Goal: Information Seeking & Learning: Learn about a topic

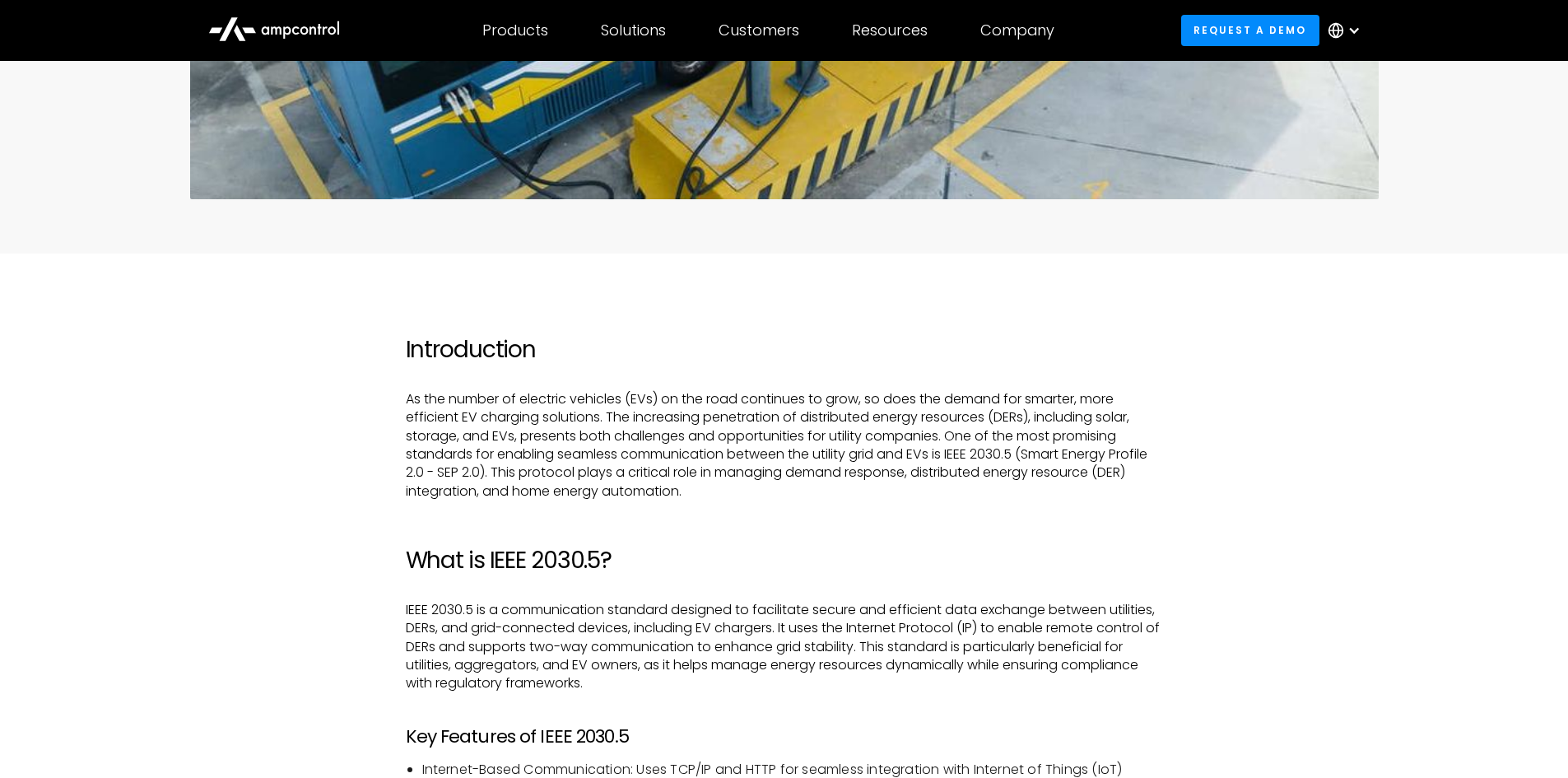
scroll to position [988, 0]
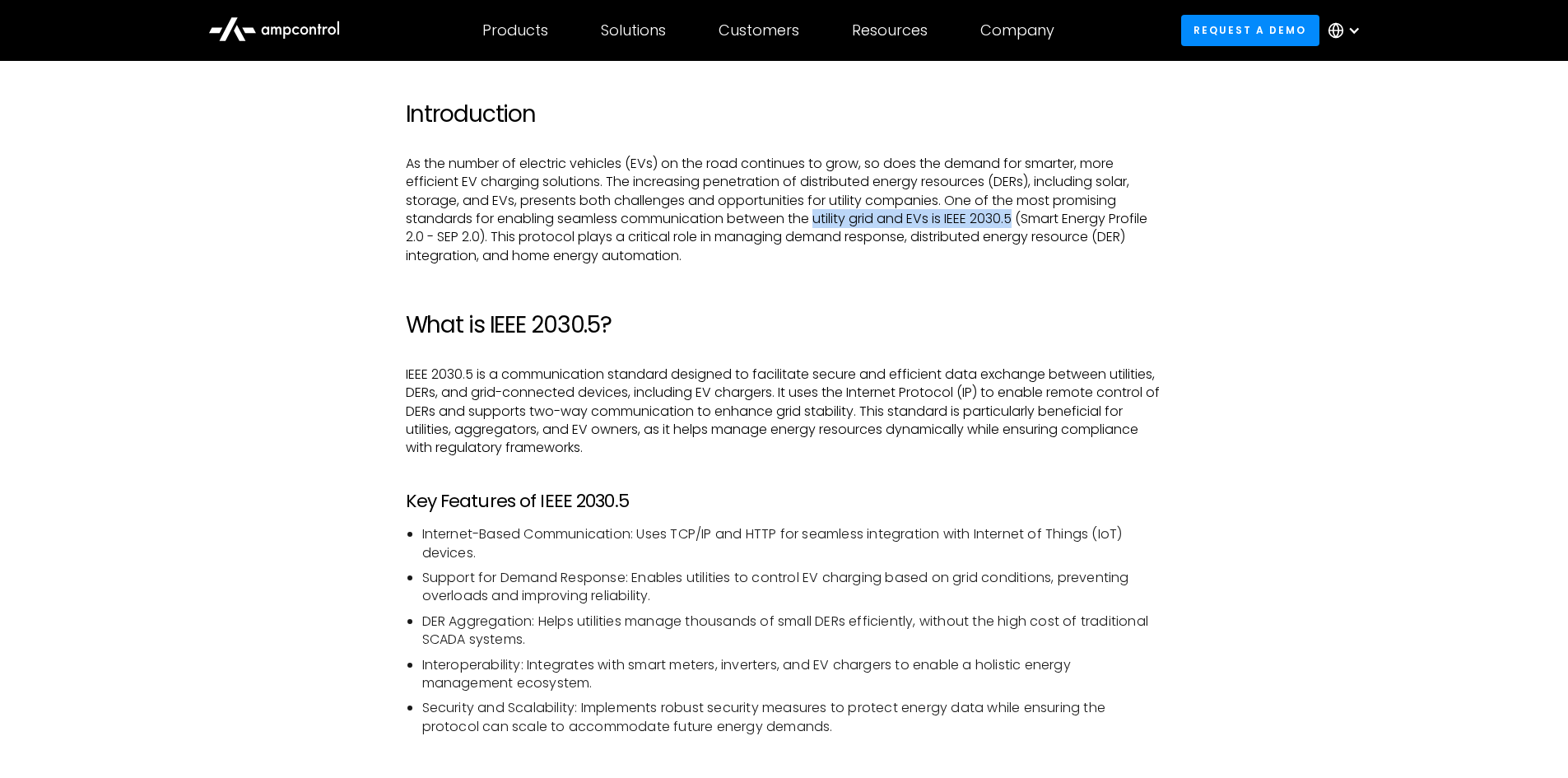
drag, startPoint x: 818, startPoint y: 221, endPoint x: 1022, endPoint y: 219, distance: 204.0
click at [1022, 219] on p "As the number of electric vehicles (EVs) on the road continues to grow, so does…" at bounding box center [784, 209] width 757 height 110
click at [855, 249] on p "As the number of electric vehicles (EVs) on the road continues to grow, so does…" at bounding box center [784, 209] width 757 height 110
drag, startPoint x: 951, startPoint y: 219, endPoint x: 1024, endPoint y: 213, distance: 73.2
click at [1024, 214] on p "As the number of electric vehicles (EVs) on the road continues to grow, so does…" at bounding box center [784, 209] width 757 height 110
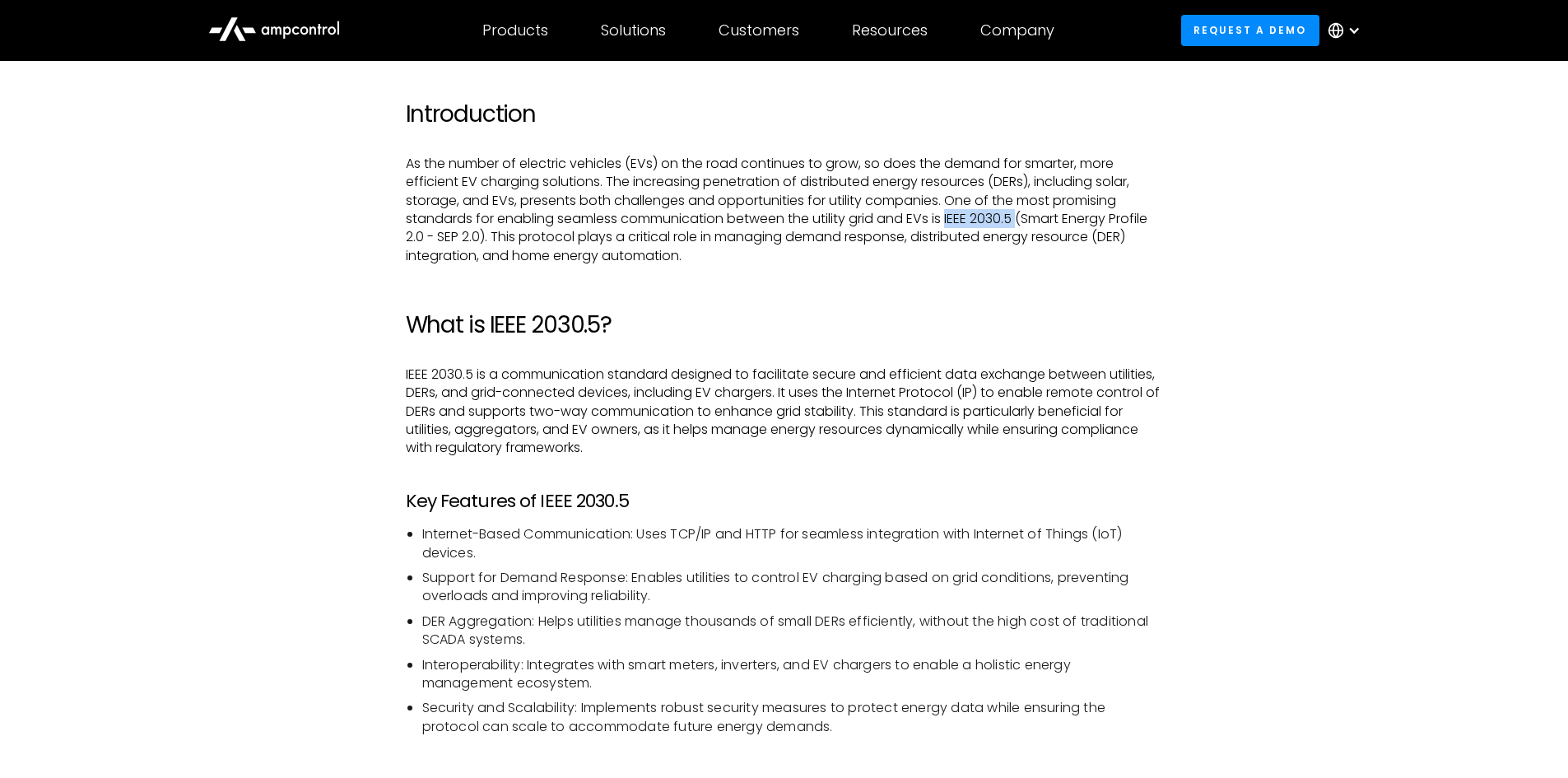
copy p "IEEE 2030.5"
drag, startPoint x: 520, startPoint y: 579, endPoint x: 783, endPoint y: 566, distance: 263.3
click at [783, 566] on ul "Internet-Based Communication: Uses TCP/IP and HTTP for seamless integration wit…" at bounding box center [784, 631] width 757 height 211
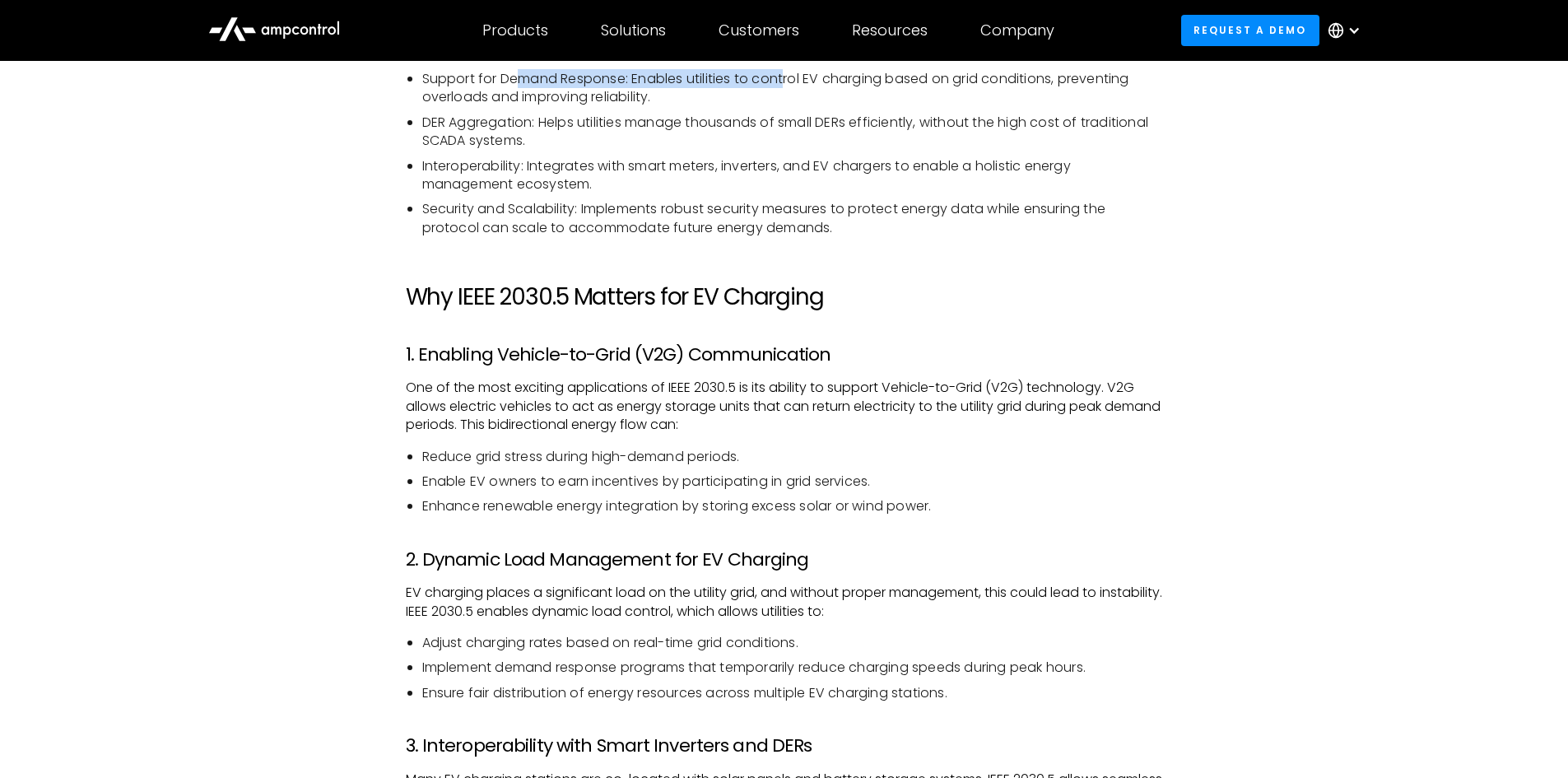
scroll to position [1811, 0]
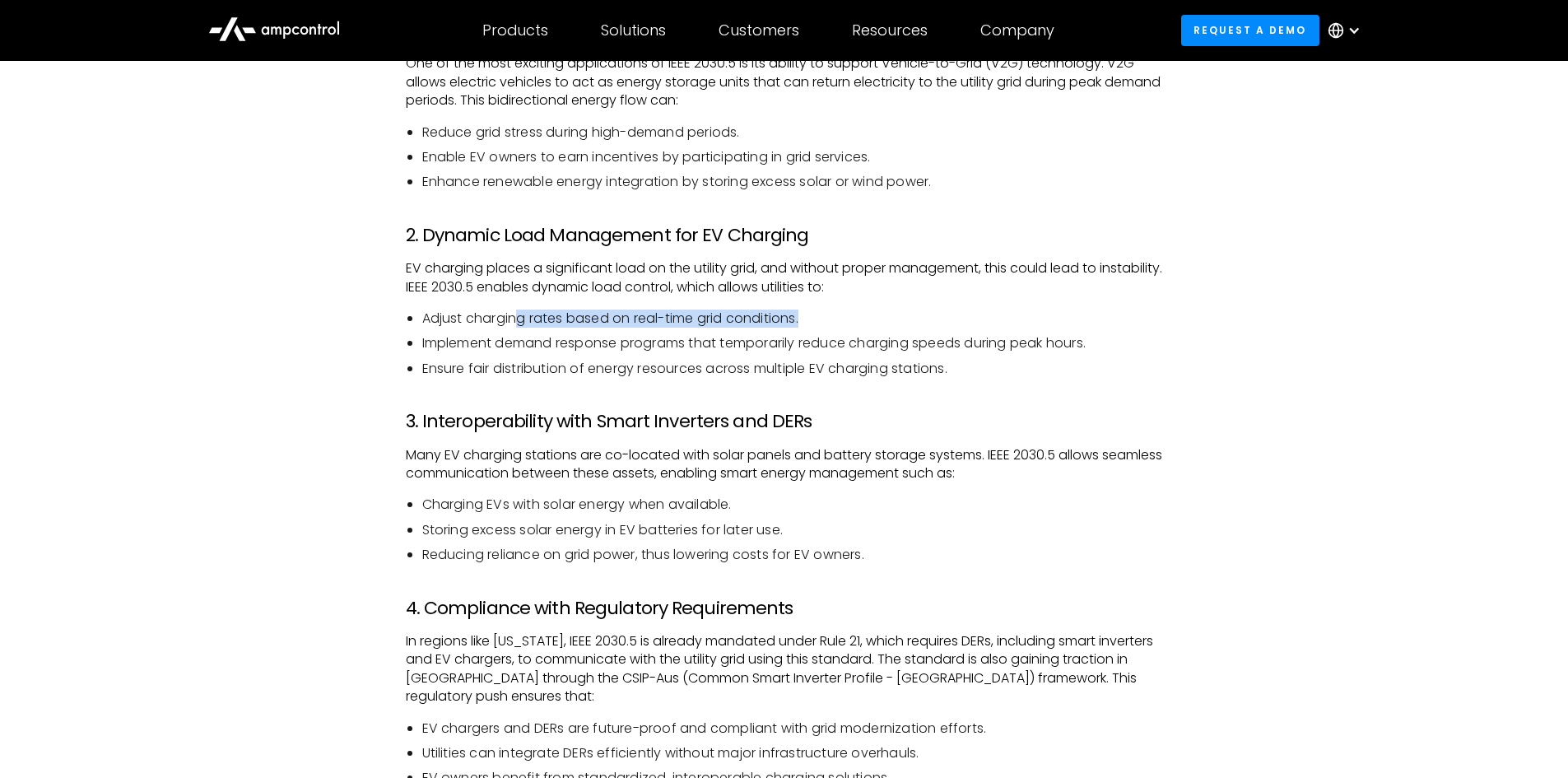
drag, startPoint x: 520, startPoint y: 324, endPoint x: 943, endPoint y: 327, distance: 423.0
click at [943, 327] on li "Adjust charging rates based on real-time grid conditions." at bounding box center [792, 319] width 741 height 19
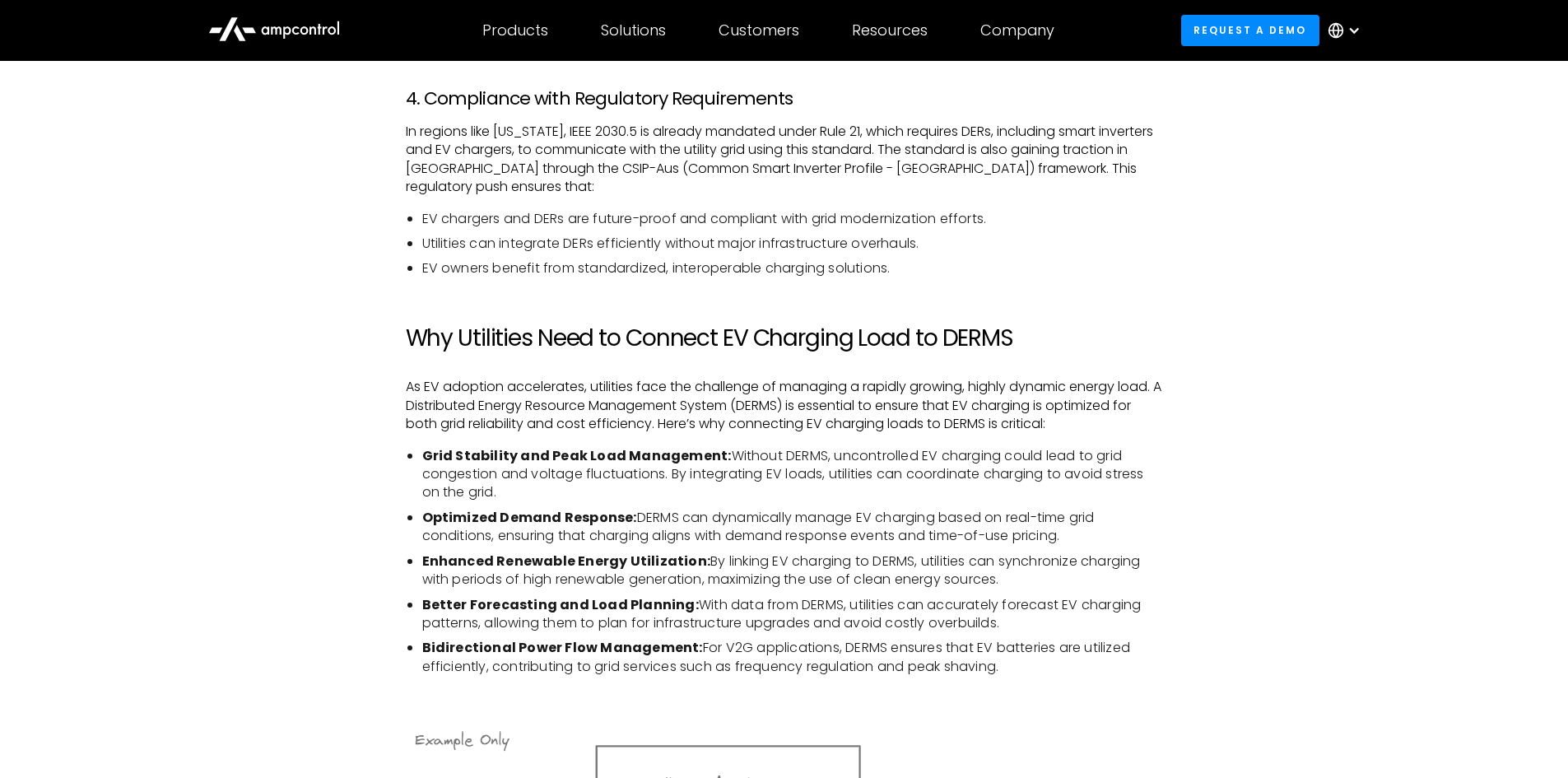
scroll to position [2389, 0]
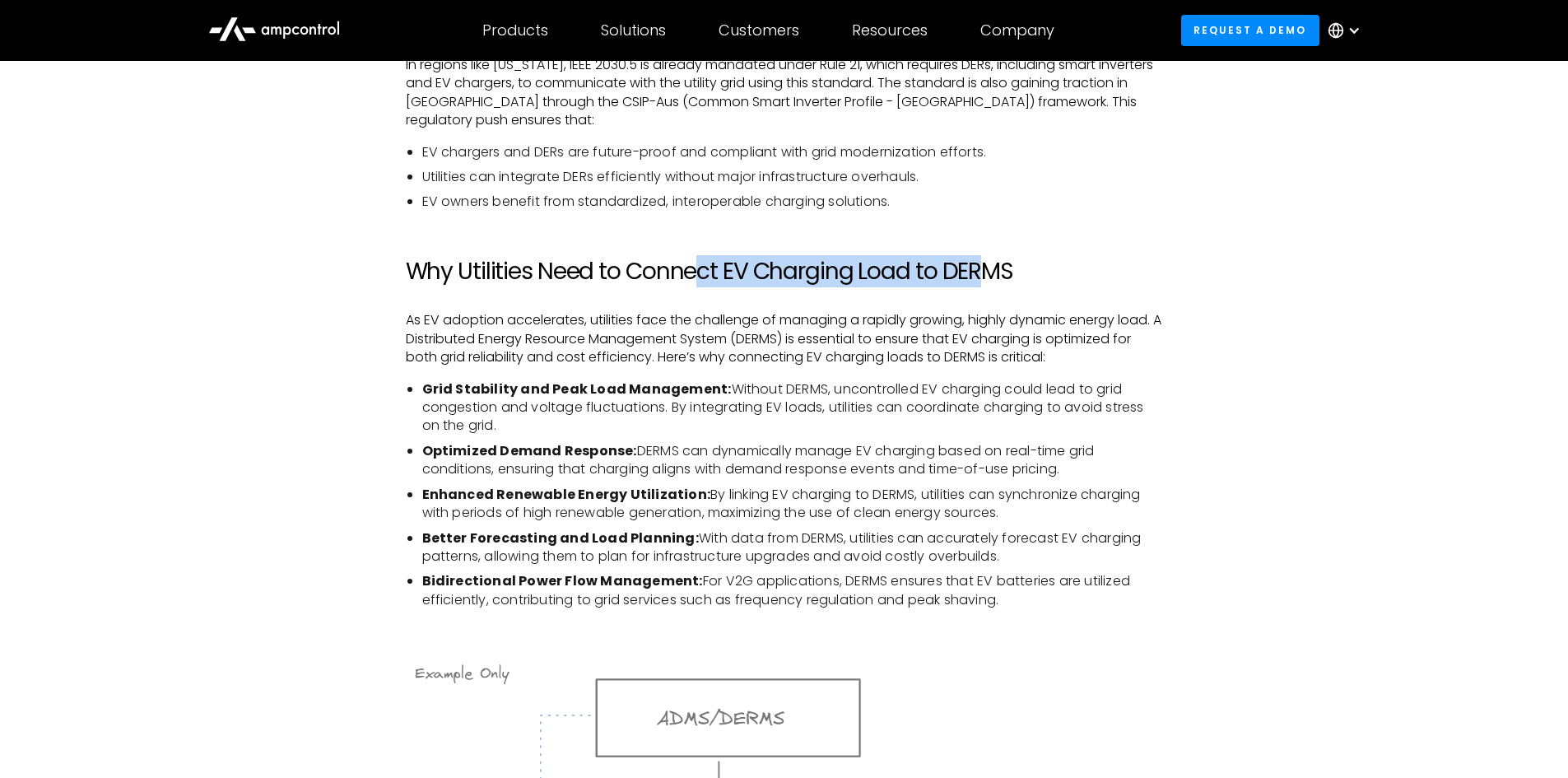
drag, startPoint x: 693, startPoint y: 270, endPoint x: 986, endPoint y: 271, distance: 293.0
click at [986, 271] on h2 "Why Utilities Need to Connect EV Charging Load to DERMS" at bounding box center [784, 272] width 757 height 28
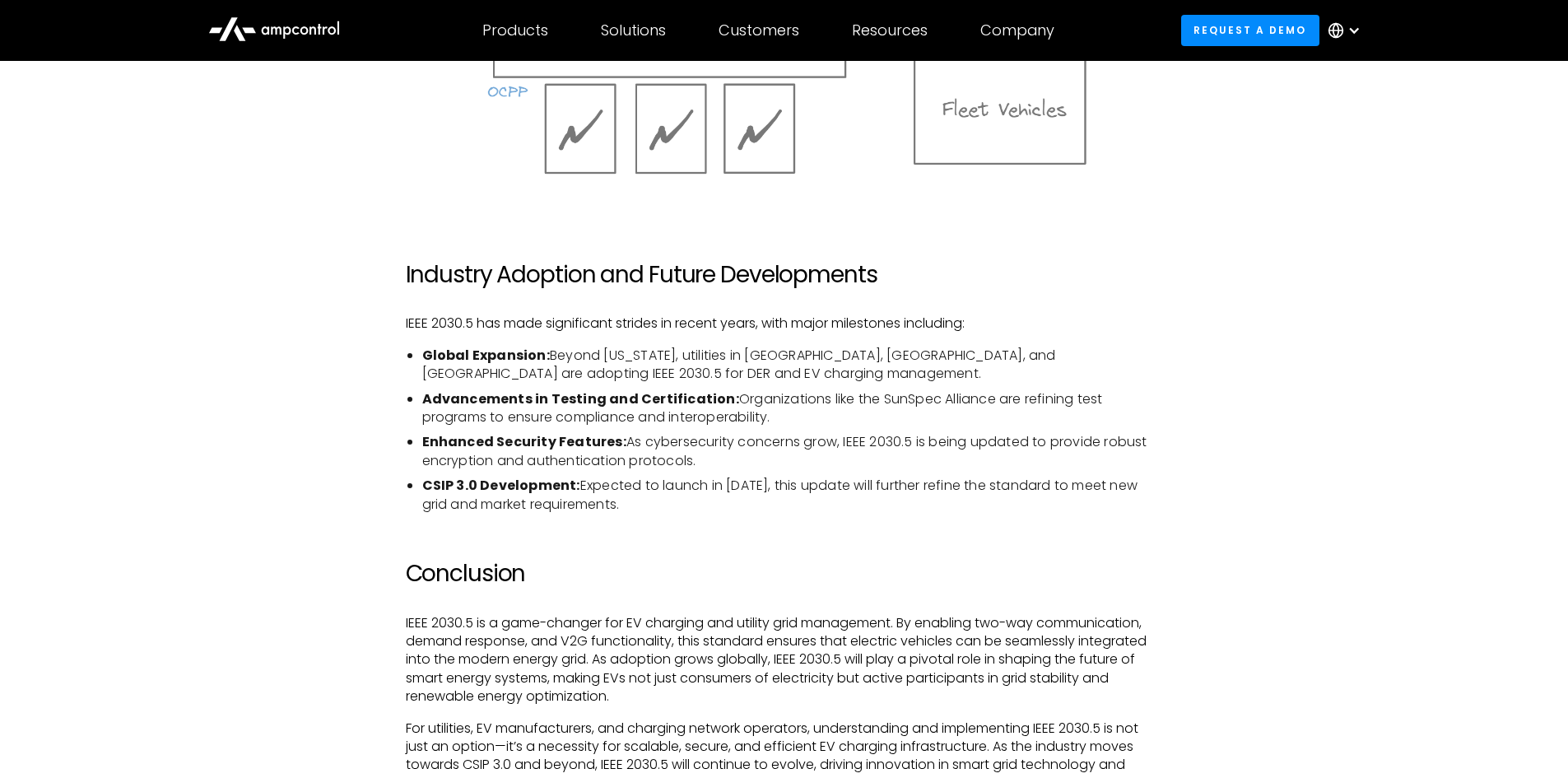
scroll to position [3459, 0]
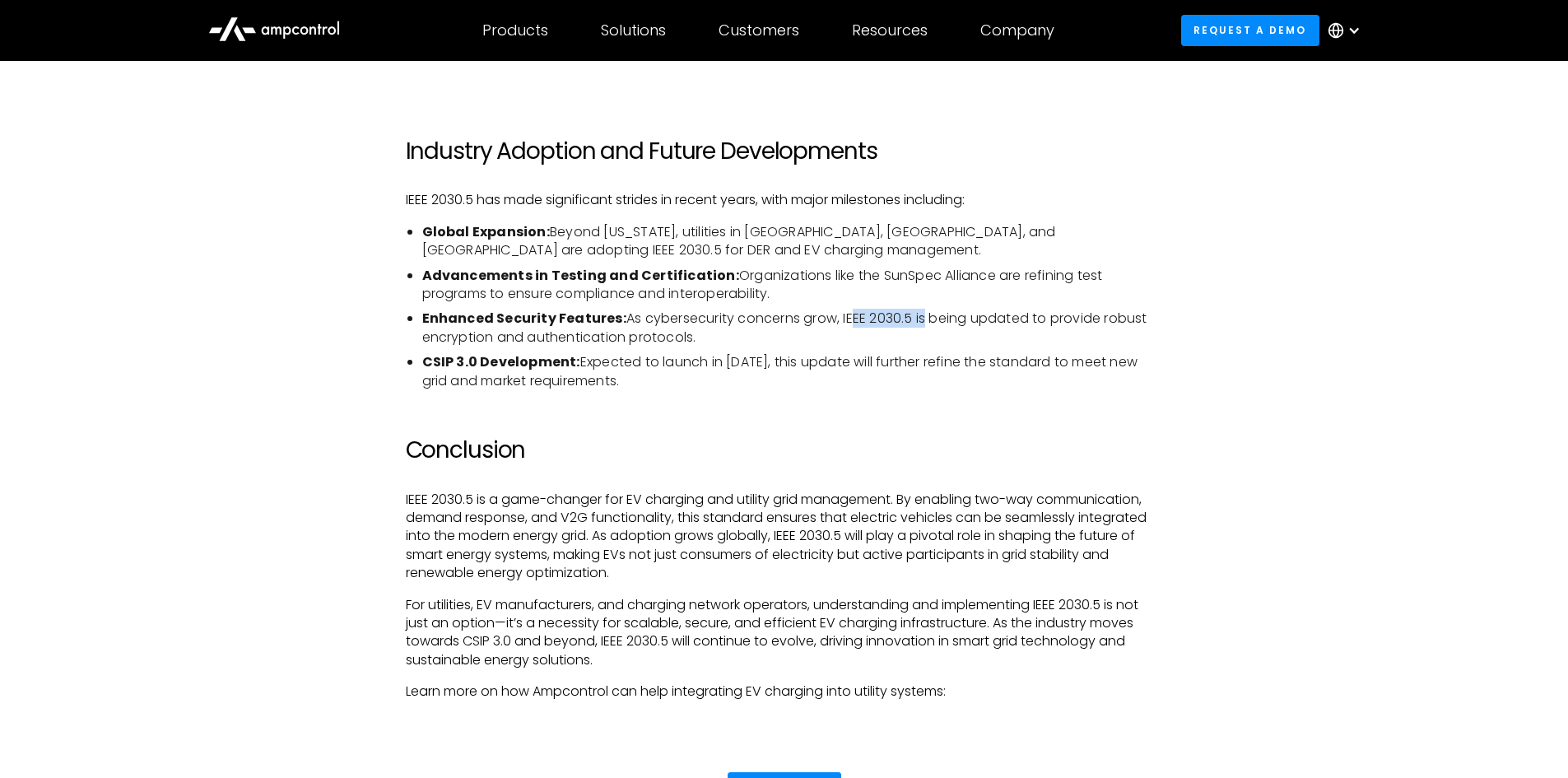
drag, startPoint x: 845, startPoint y: 319, endPoint x: 919, endPoint y: 323, distance: 74.1
click at [919, 323] on li "Enhanced Security Features: As cybersecurity concerns grow, IEEE 2030.5 is bein…" at bounding box center [792, 328] width 741 height 37
click at [915, 323] on li "Enhanced Security Features: As cybersecurity concerns grow, IEEE 2030.5 is bein…" at bounding box center [792, 328] width 741 height 37
click at [912, 320] on li "Enhanced Security Features: As cybersecurity concerns grow, IEEE 2030.5 is bein…" at bounding box center [792, 328] width 741 height 37
drag, startPoint x: 913, startPoint y: 315, endPoint x: 844, endPoint y: 320, distance: 69.2
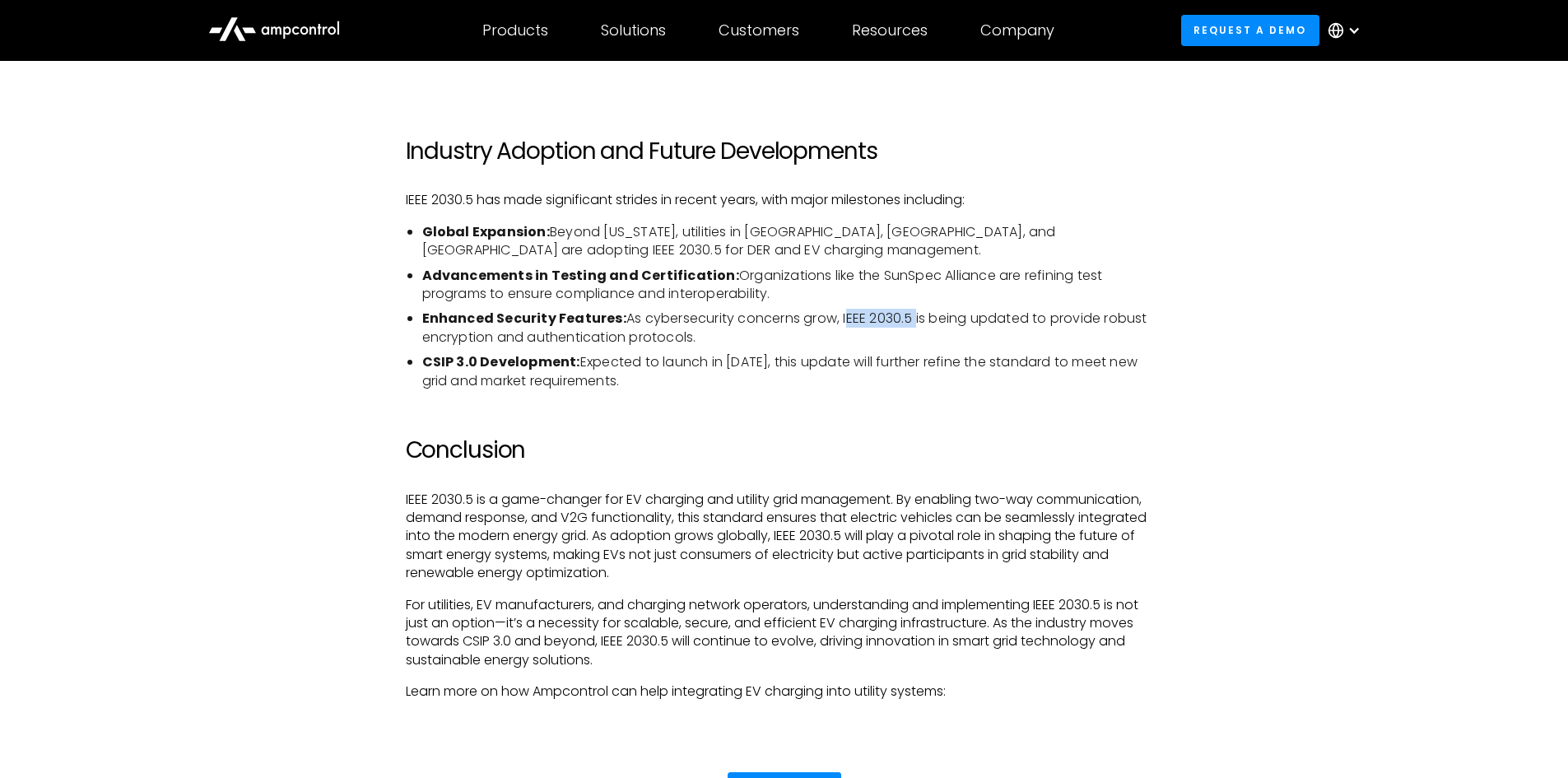
click at [843, 321] on li "Enhanced Security Features: As cybersecurity concerns grow, IEEE 2030.5 is bein…" at bounding box center [792, 328] width 741 height 37
copy li "IEEE 2030.5"
click at [1056, 377] on li "CSIP 3.0 Development: Expected to launch in [DATE], this update will further re…" at bounding box center [792, 372] width 741 height 37
drag, startPoint x: 1104, startPoint y: 317, endPoint x: 692, endPoint y: 333, distance: 412.3
click at [692, 334] on li "Enhanced Security Features: As cybersecurity concerns grow, IEEE 2030.5 is bein…" at bounding box center [792, 328] width 741 height 37
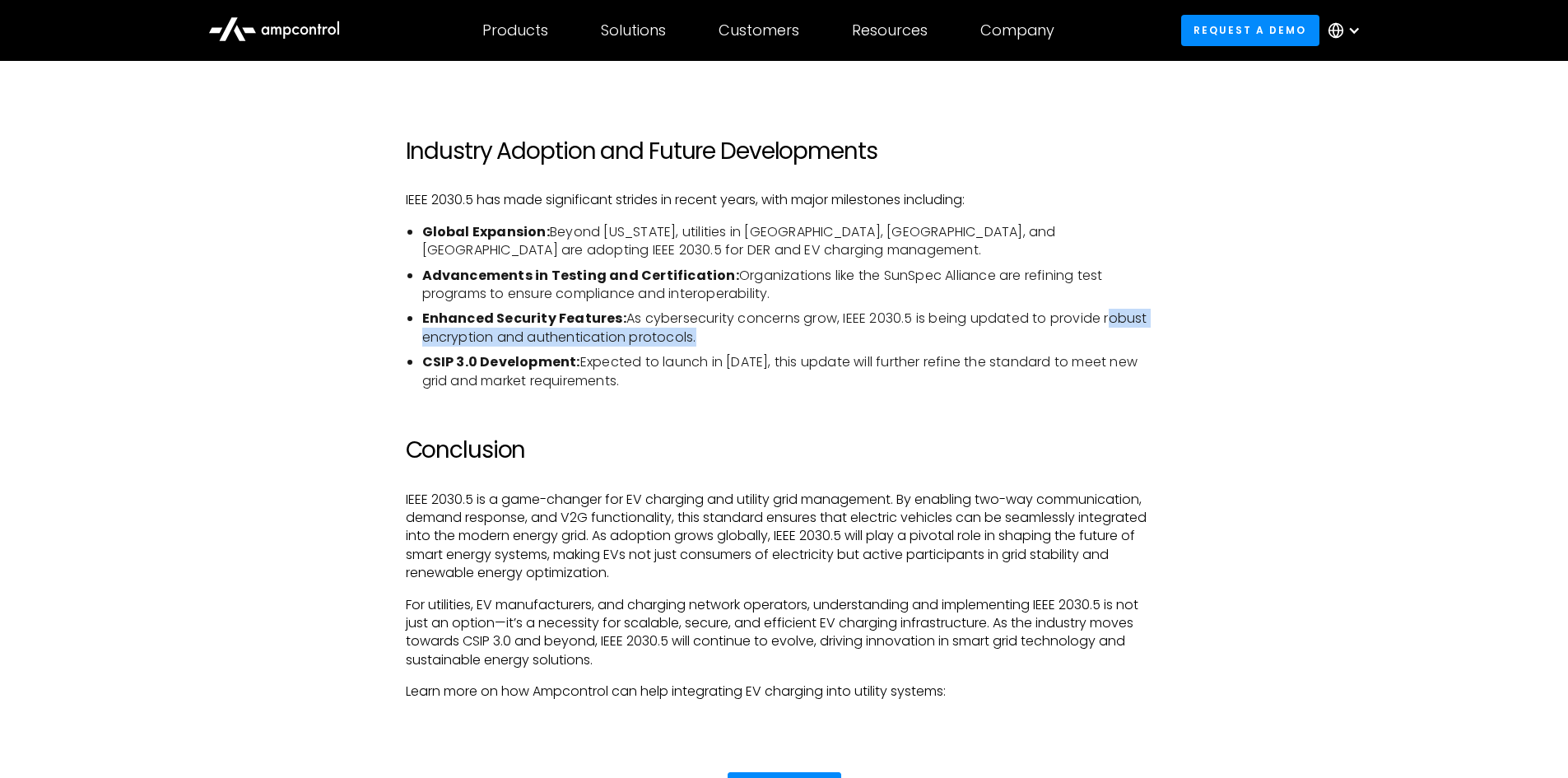
copy li "robust encryption and authentication protocols"
